Goal: Find specific page/section

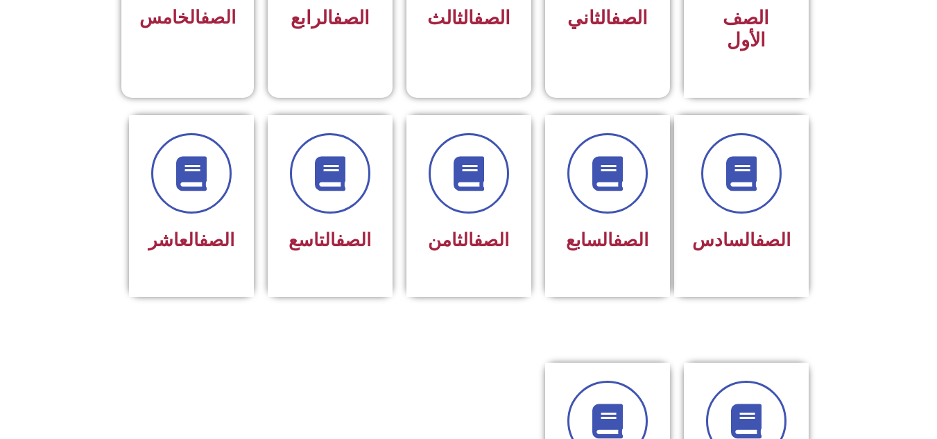
scroll to position [513, 0]
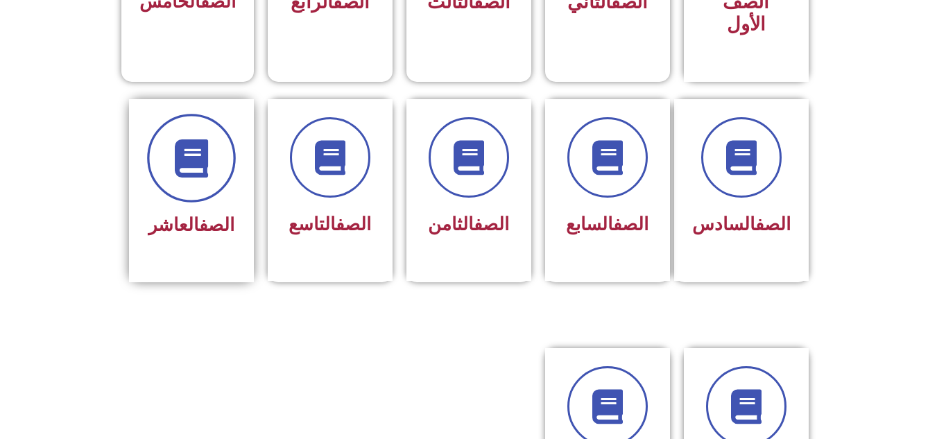
click at [183, 157] on span at bounding box center [191, 158] width 89 height 89
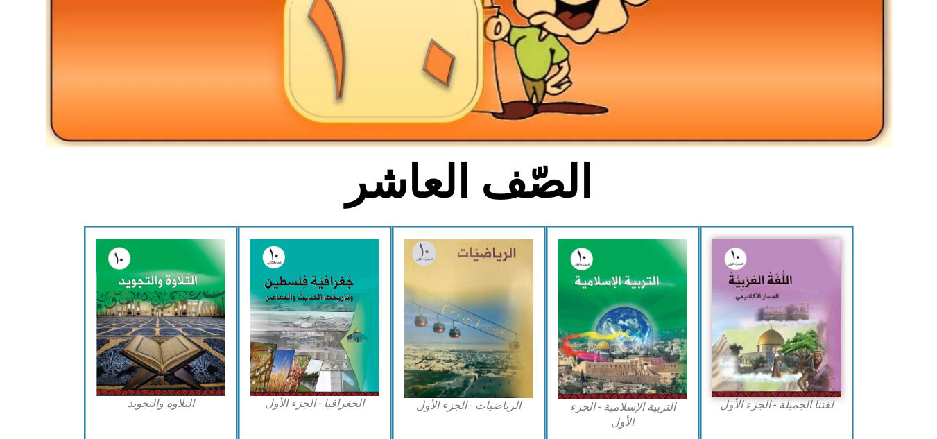
scroll to position [207, 0]
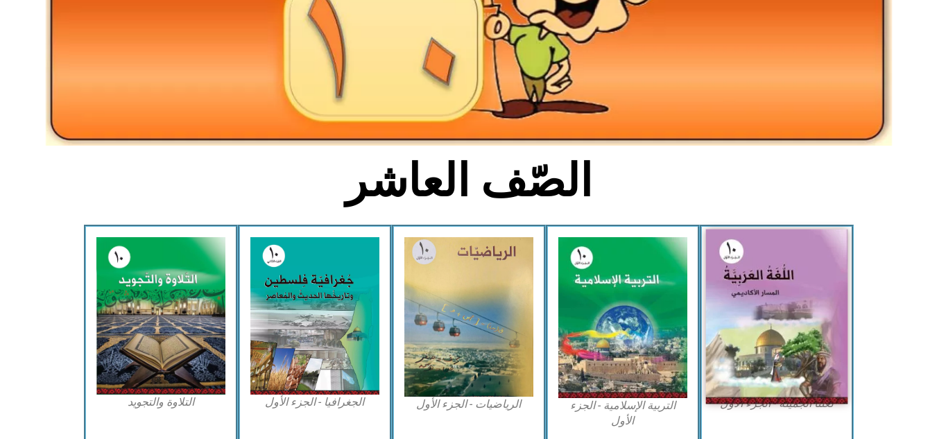
click at [823, 313] on img at bounding box center [777, 317] width 142 height 175
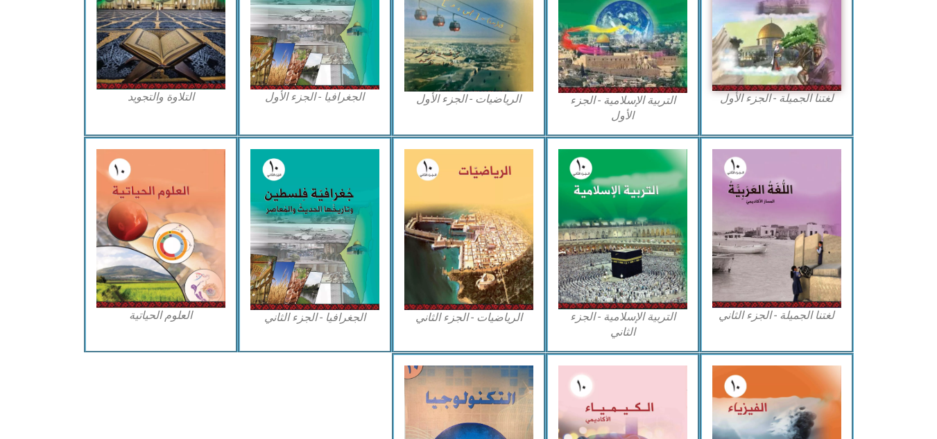
scroll to position [540, 0]
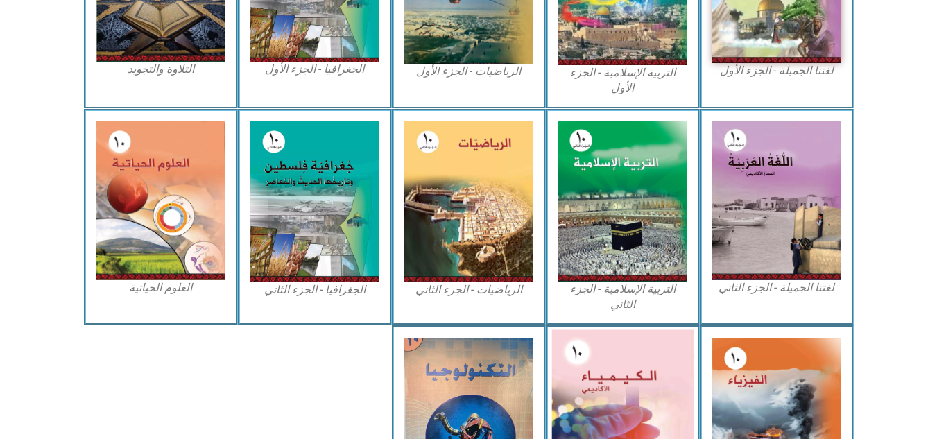
click at [600, 391] on img at bounding box center [623, 417] width 142 height 175
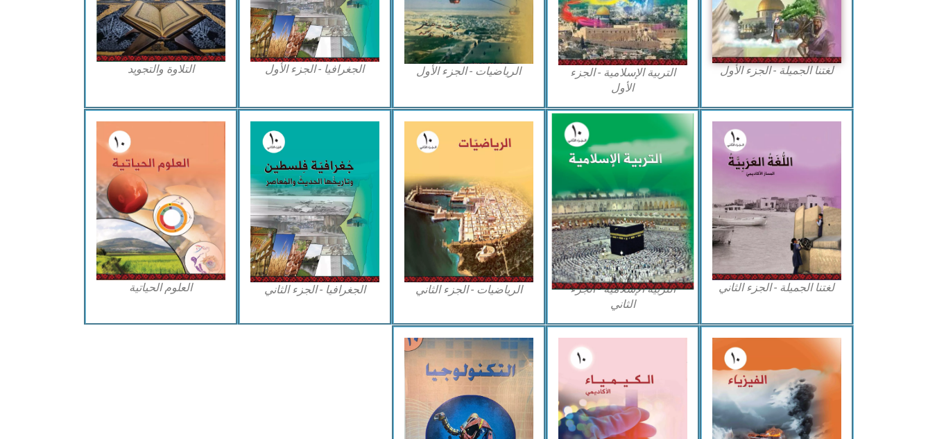
click at [678, 261] on img at bounding box center [623, 201] width 142 height 176
